Goal: Task Accomplishment & Management: Manage account settings

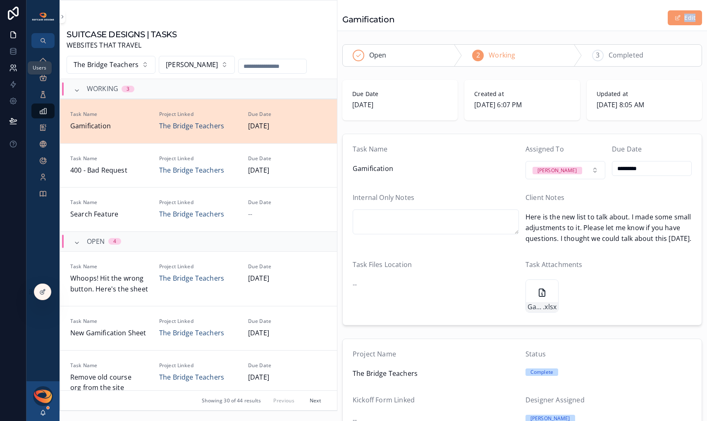
click at [14, 66] on icon at bounding box center [13, 68] width 8 height 8
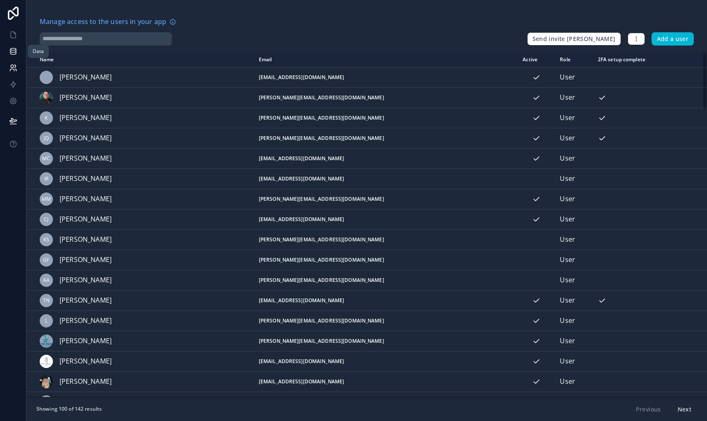
click at [14, 53] on icon at bounding box center [13, 51] width 8 height 8
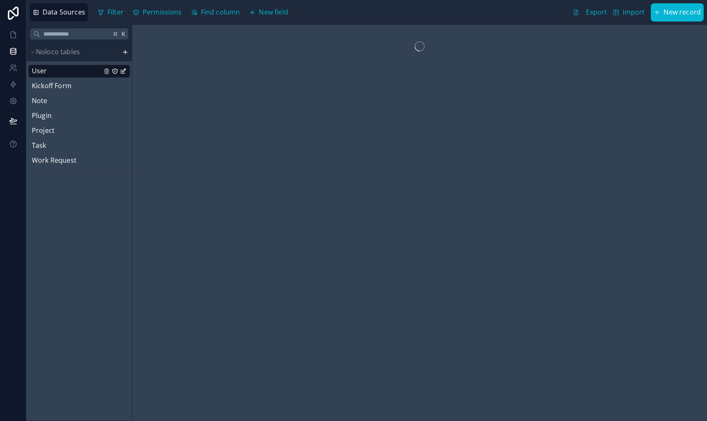
click at [43, 73] on span "User" at bounding box center [39, 71] width 15 height 11
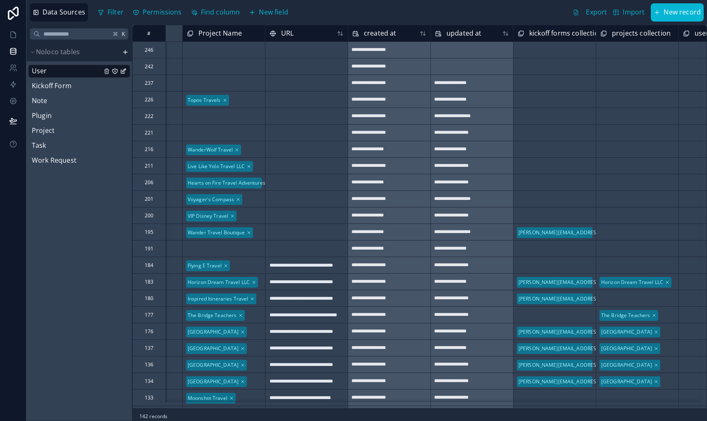
scroll to position [0, 1036]
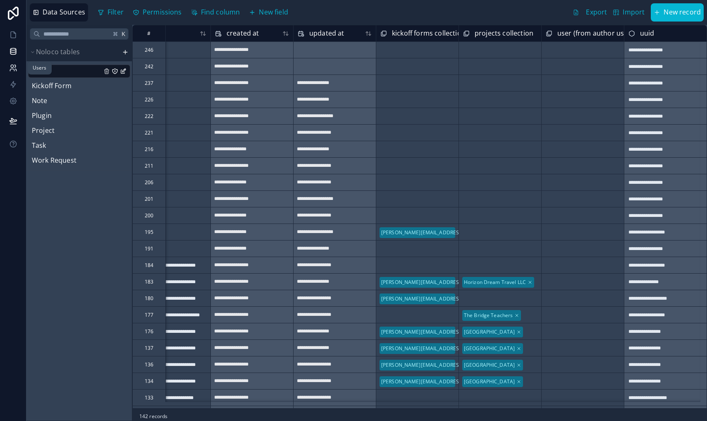
click at [15, 67] on icon at bounding box center [13, 68] width 8 height 8
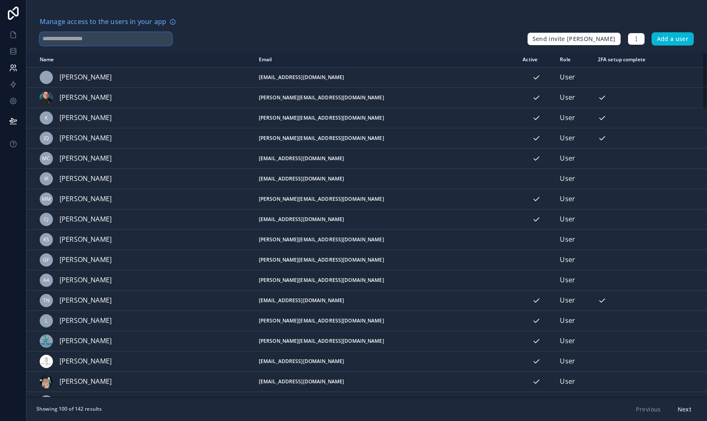
click at [68, 39] on input "text" at bounding box center [106, 38] width 132 height 13
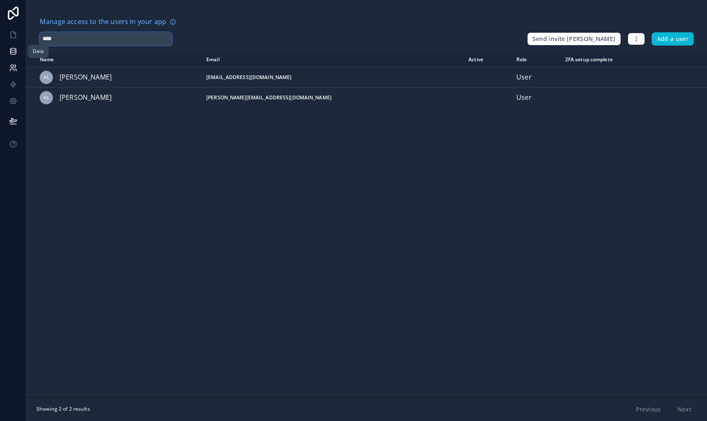
type input "****"
click at [12, 50] on icon at bounding box center [13, 51] width 8 height 8
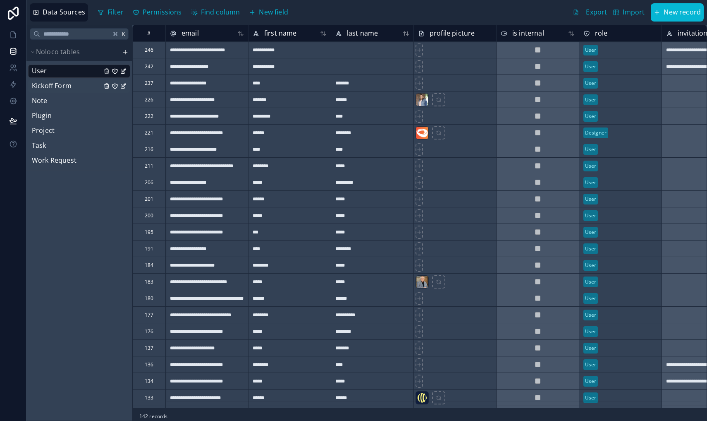
click at [43, 86] on span "Kickoff Form" at bounding box center [52, 86] width 40 height 11
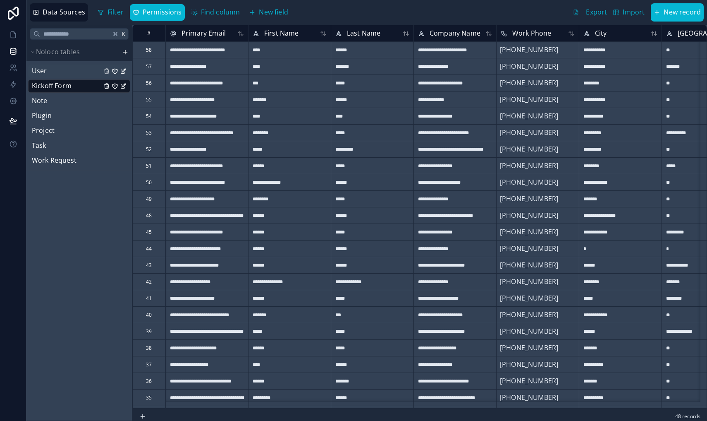
click at [41, 74] on span "User" at bounding box center [39, 71] width 15 height 11
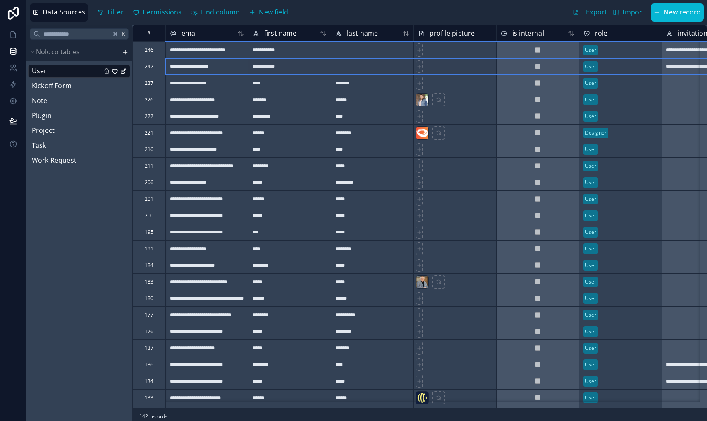
click at [137, 67] on div "242" at bounding box center [148, 66] width 33 height 17
click at [156, 102] on div "Delete row" at bounding box center [159, 101] width 42 height 9
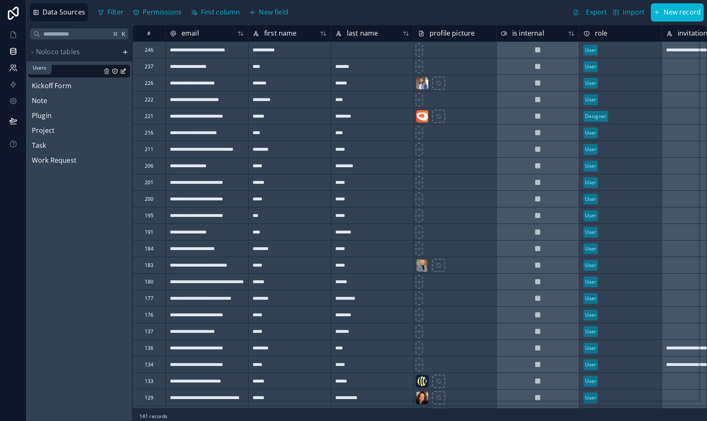
click at [15, 65] on icon at bounding box center [14, 66] width 1 height 2
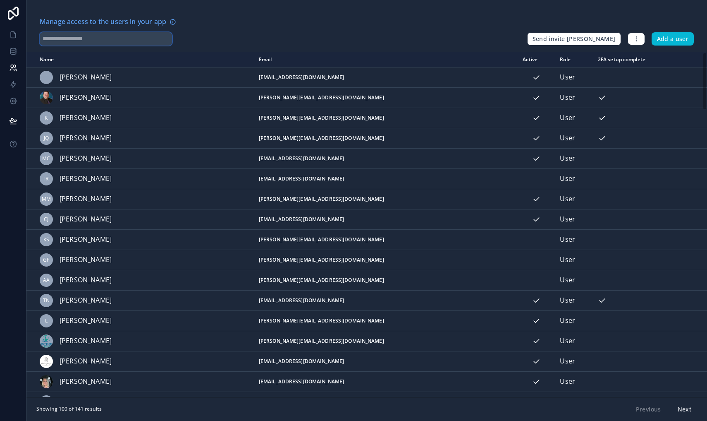
click at [78, 35] on input "text" at bounding box center [106, 38] width 132 height 13
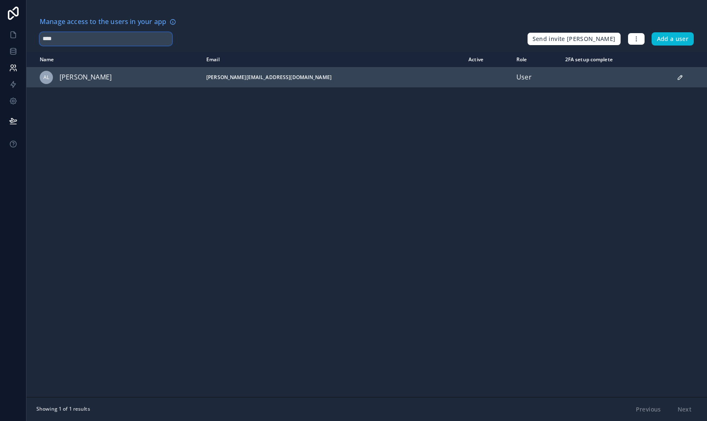
type input "****"
click at [123, 79] on div "AL [PERSON_NAME]" at bounding box center [118, 77] width 157 height 13
click at [678, 77] on icon "scrollable content" at bounding box center [680, 77] width 4 height 4
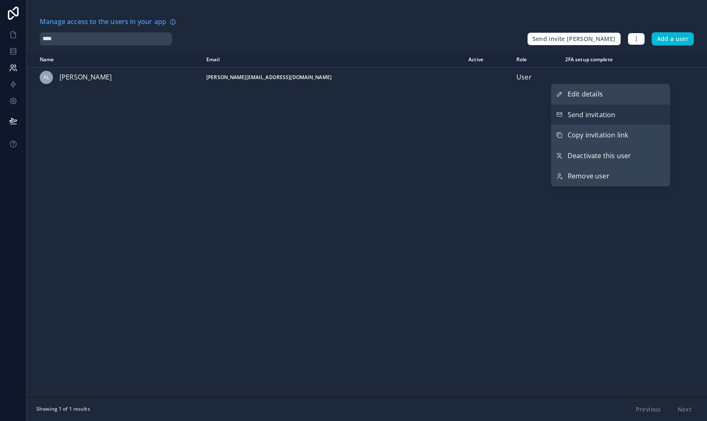
click at [613, 116] on span "Send invitation" at bounding box center [592, 114] width 48 height 11
